Goal: Transaction & Acquisition: Purchase product/service

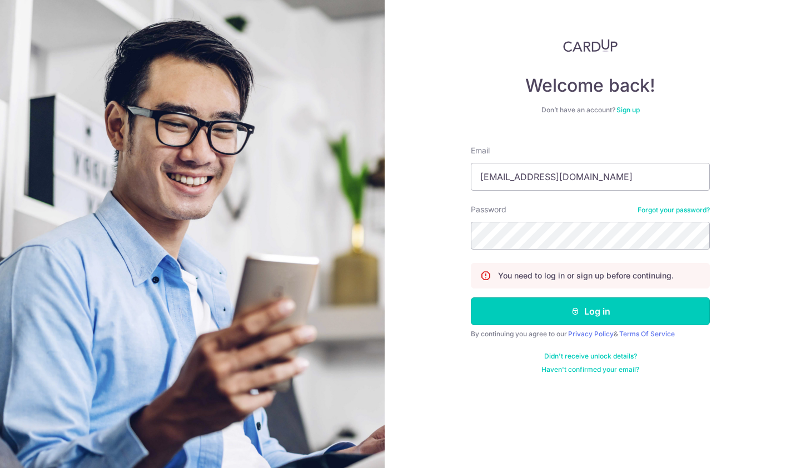
click at [610, 307] on button "Log in" at bounding box center [590, 311] width 239 height 28
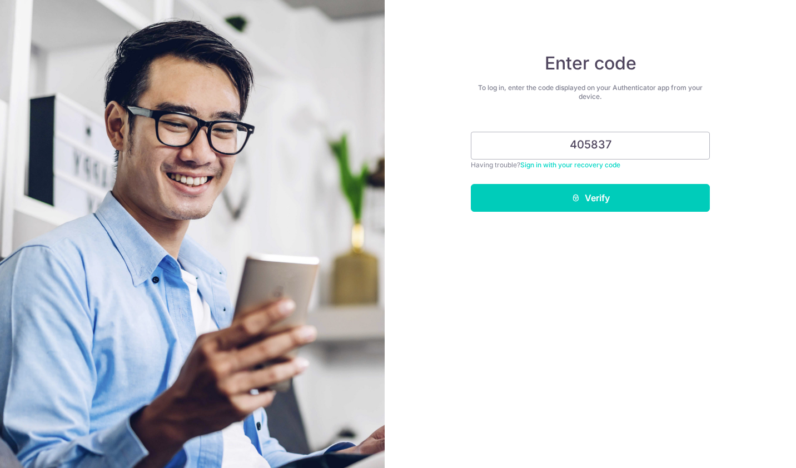
type input "405837"
click at [573, 196] on icon "submit" at bounding box center [575, 197] width 9 height 9
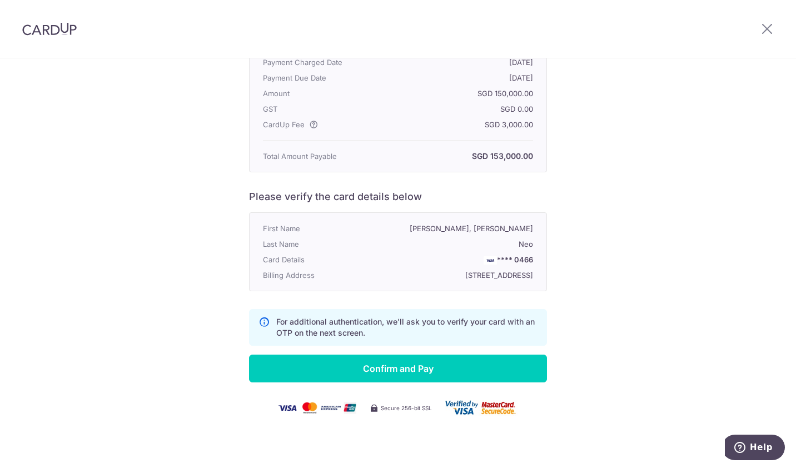
scroll to position [163, 0]
click at [394, 367] on input "Confirm and Pay" at bounding box center [398, 369] width 298 height 28
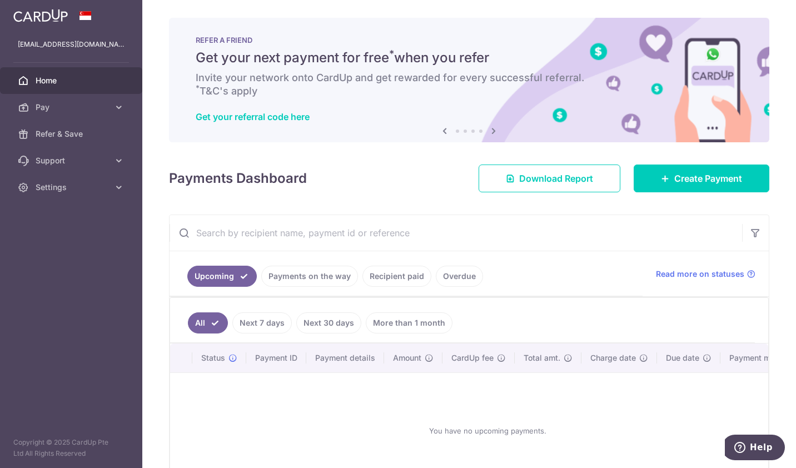
click at [64, 81] on span "Home" at bounding box center [72, 80] width 73 height 11
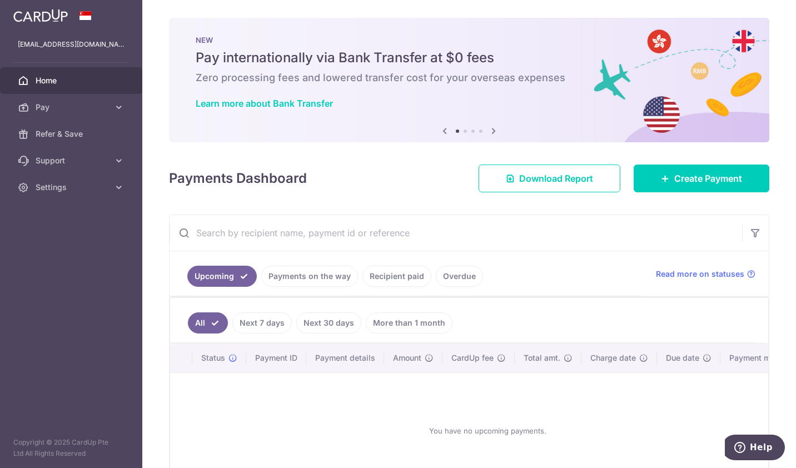
click at [120, 108] on icon at bounding box center [118, 107] width 11 height 11
